Goal: Information Seeking & Learning: Find specific fact

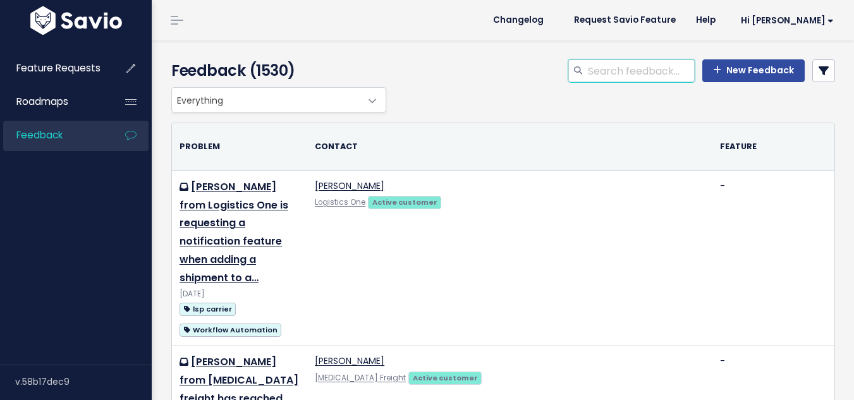
click at [613, 80] on input "search" at bounding box center [640, 70] width 108 height 23
type input "net term"
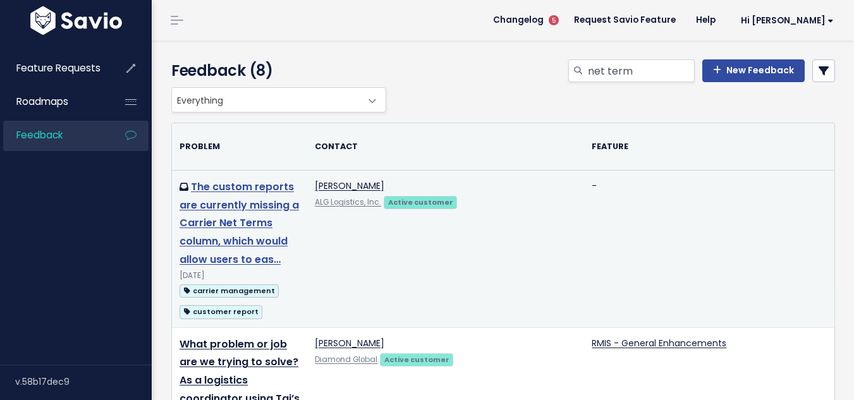
click at [200, 210] on link "The custom reports are currently missing a Carrier Net Terms column, which woul…" at bounding box center [238, 222] width 119 height 87
